Goal: Navigation & Orientation: Find specific page/section

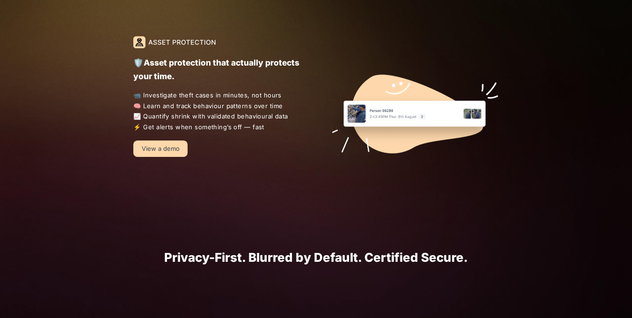
scroll to position [920, 0]
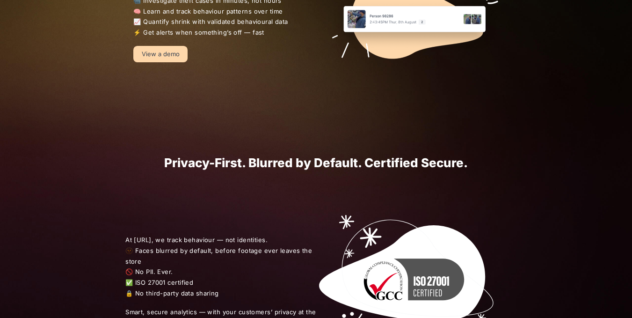
click at [143, 50] on link "View a demo" at bounding box center [160, 54] width 54 height 16
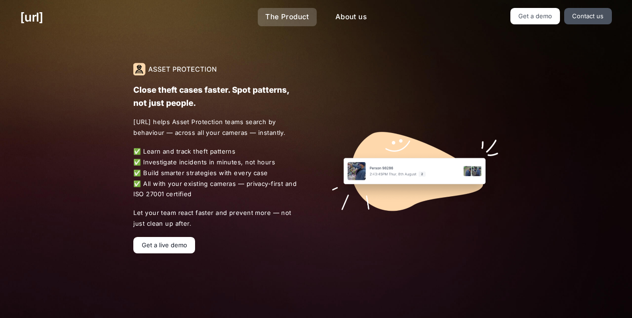
click at [291, 15] on link "The Product" at bounding box center [287, 17] width 59 height 18
